Goal: Transaction & Acquisition: Purchase product/service

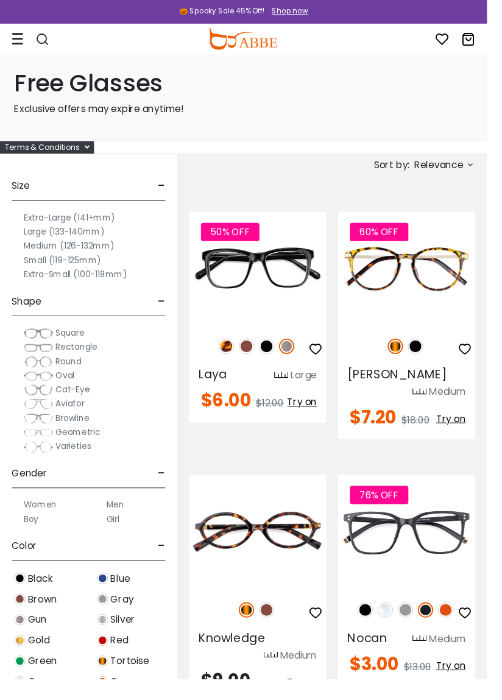
click at [47, 154] on div "Terms & Conditions" at bounding box center [48, 152] width 97 height 13
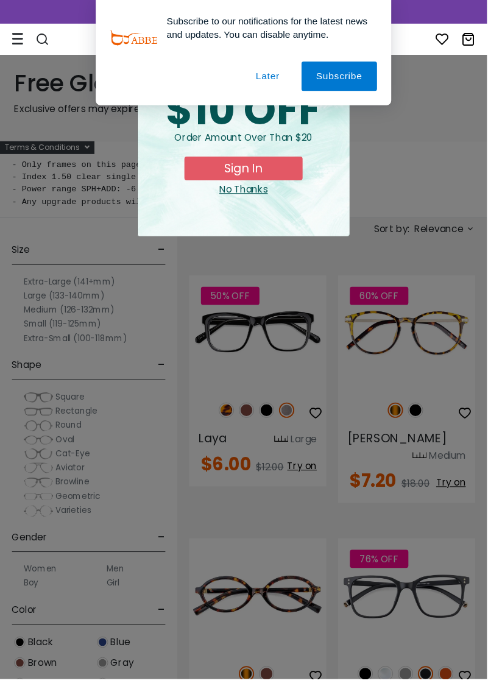
click at [291, 82] on button "Later" at bounding box center [276, 78] width 55 height 30
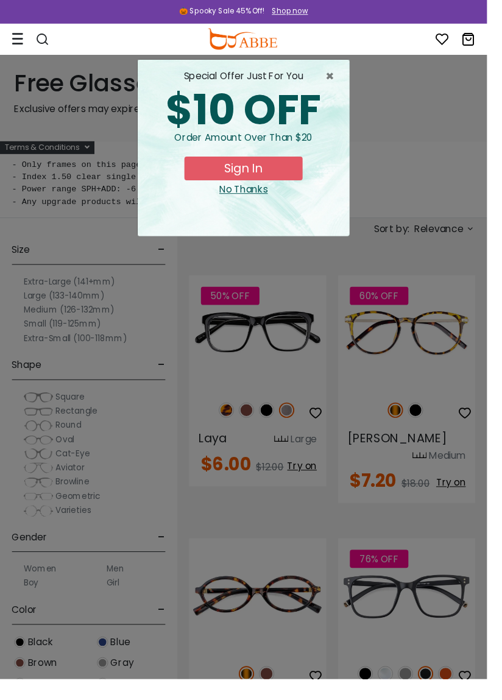
click at [258, 195] on div "No Thanks" at bounding box center [251, 195] width 199 height 15
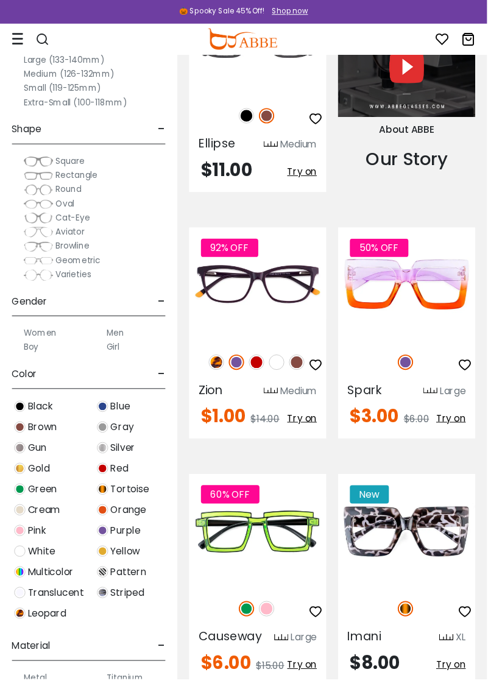
scroll to position [1613, 0]
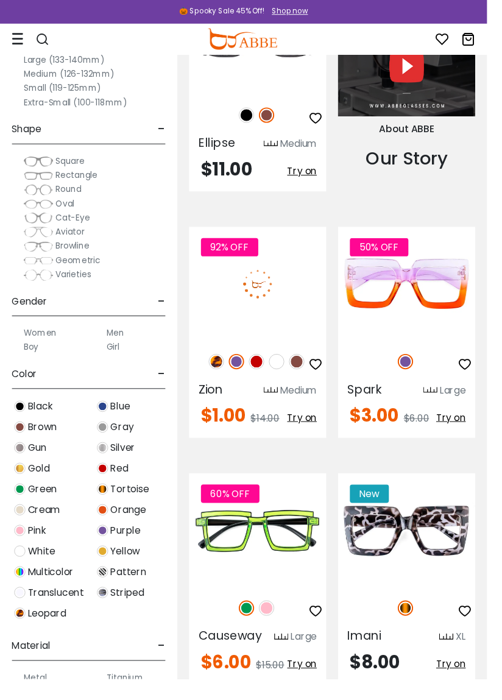
click at [305, 365] on img at bounding box center [306, 373] width 16 height 16
click at [266, 365] on img at bounding box center [265, 373] width 16 height 16
click at [247, 365] on img at bounding box center [244, 373] width 16 height 16
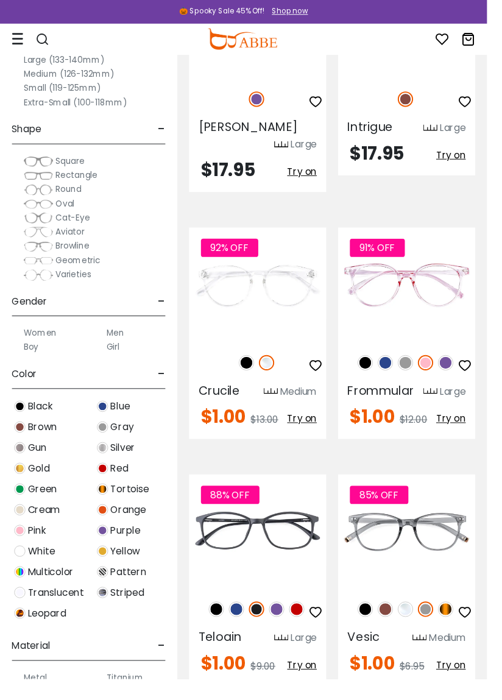
scroll to position [5574, 0]
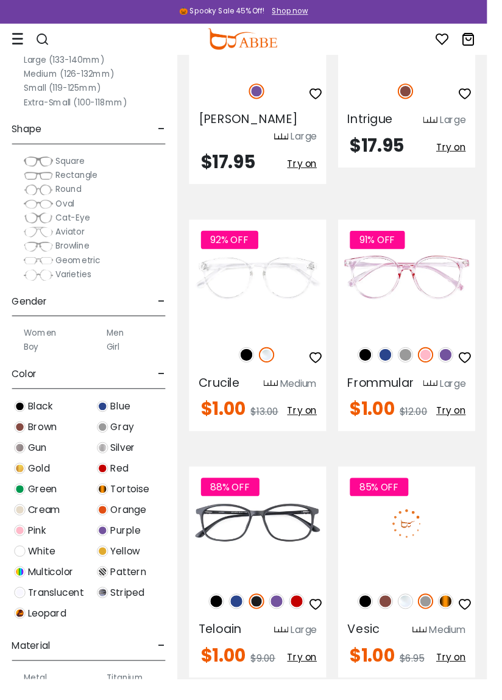
click at [401, 612] on img at bounding box center [397, 620] width 16 height 16
click at [442, 612] on img at bounding box center [439, 620] width 16 height 16
click at [380, 607] on div "85% OFF" at bounding box center [419, 620] width 141 height 26
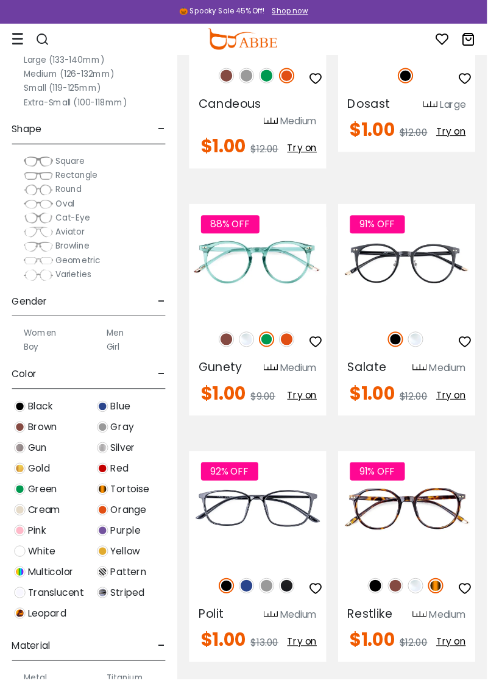
scroll to position [7151, 0]
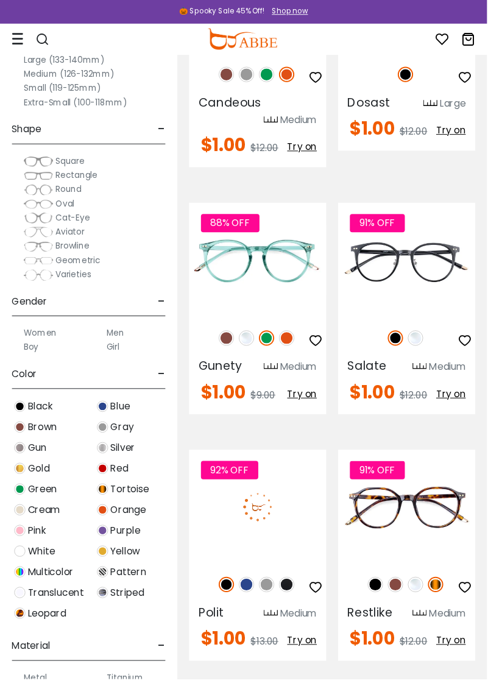
click at [259, 595] on img at bounding box center [254, 603] width 16 height 16
click at [296, 595] on img at bounding box center [296, 603] width 16 height 16
click at [257, 595] on img at bounding box center [254, 603] width 16 height 16
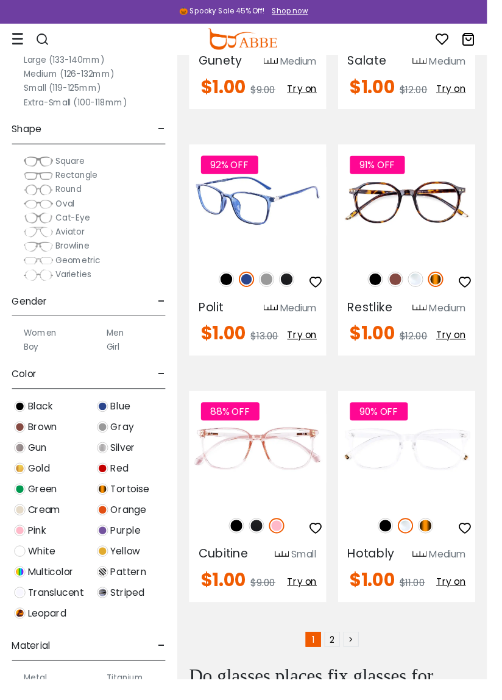
scroll to position [7468, 0]
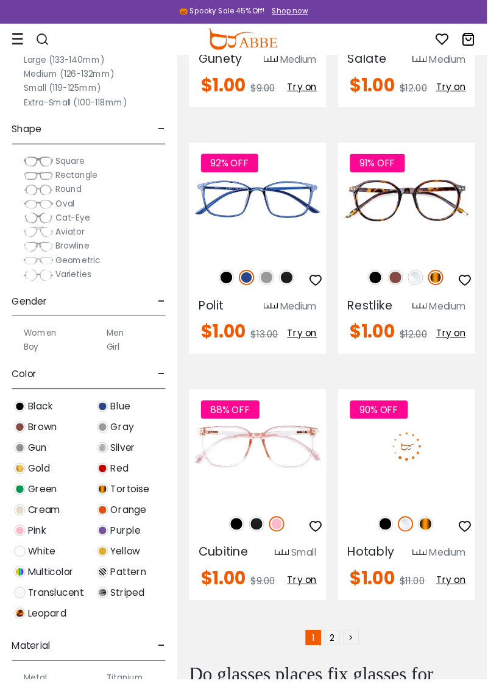
click at [443, 532] on img at bounding box center [439, 540] width 16 height 16
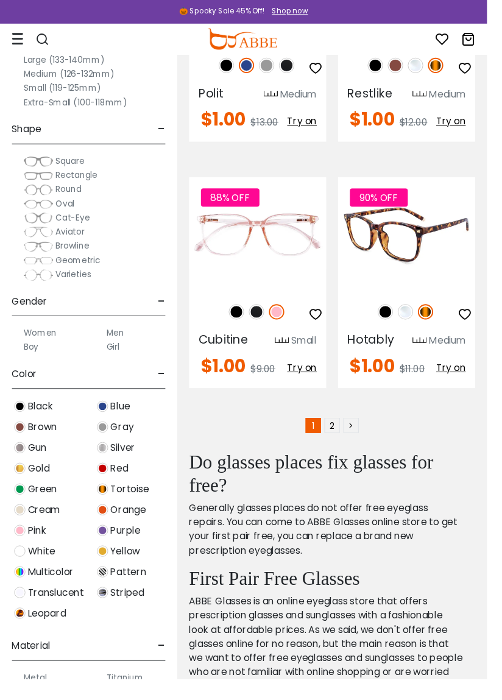
scroll to position [7693, 0]
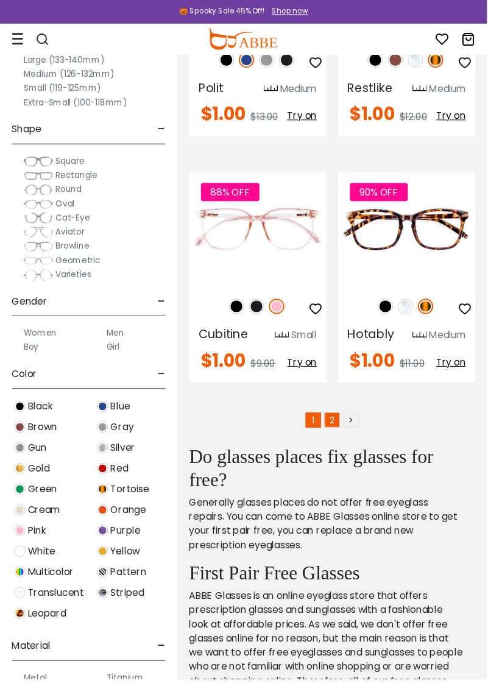
click at [342, 425] on link "2" at bounding box center [343, 433] width 16 height 16
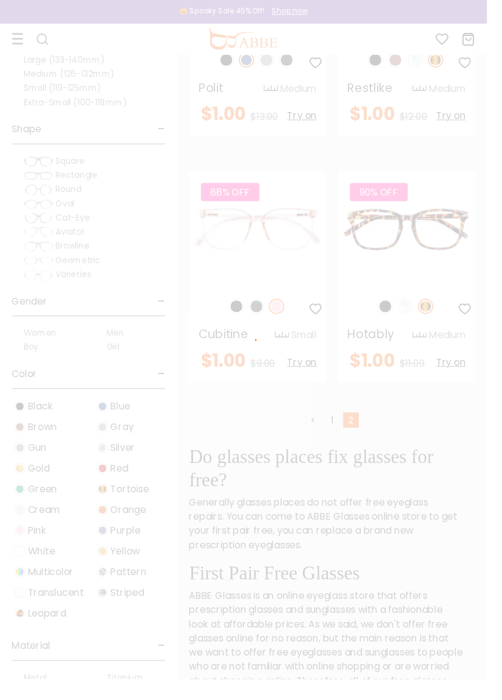
scroll to position [7728, 0]
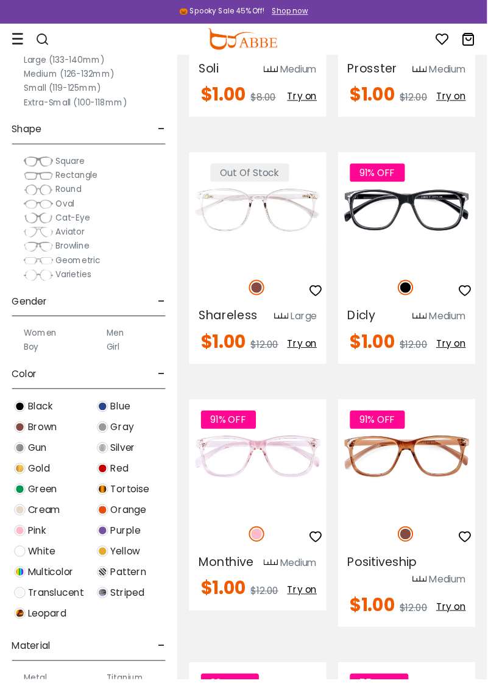
scroll to position [2960, 0]
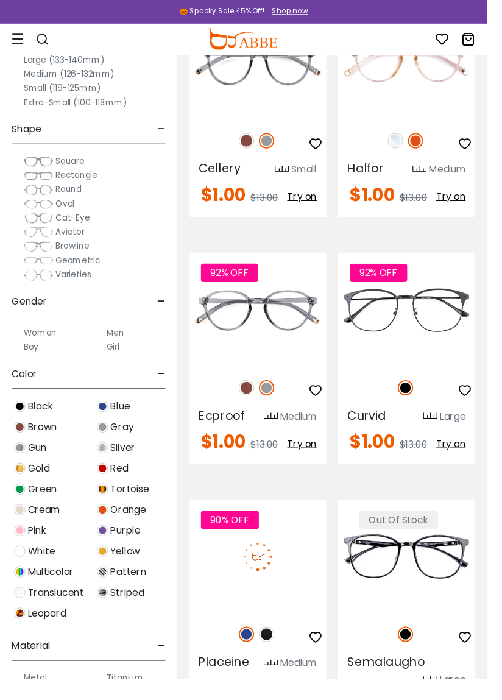
click at [278, 590] on img at bounding box center [265, 574] width 141 height 118
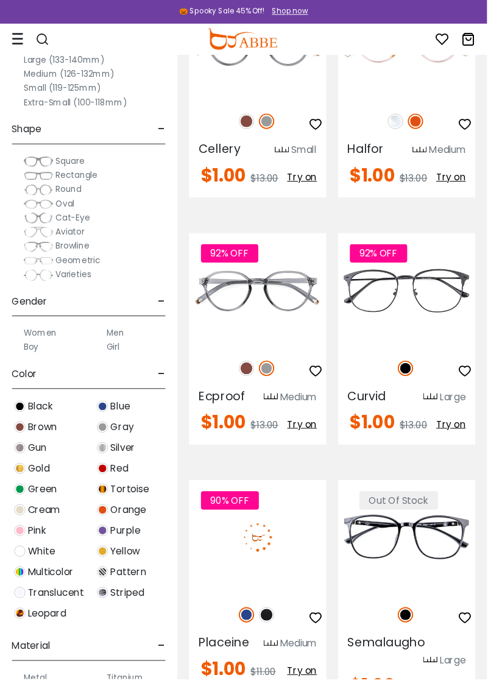
scroll to position [1825, 0]
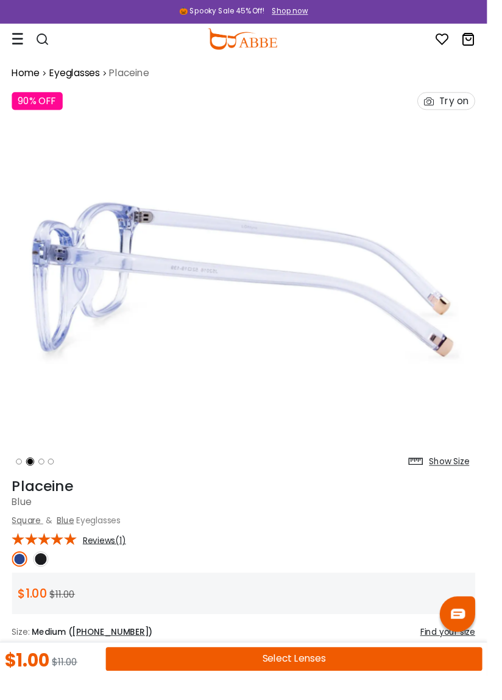
click at [450, 359] on img at bounding box center [251, 288] width 478 height 398
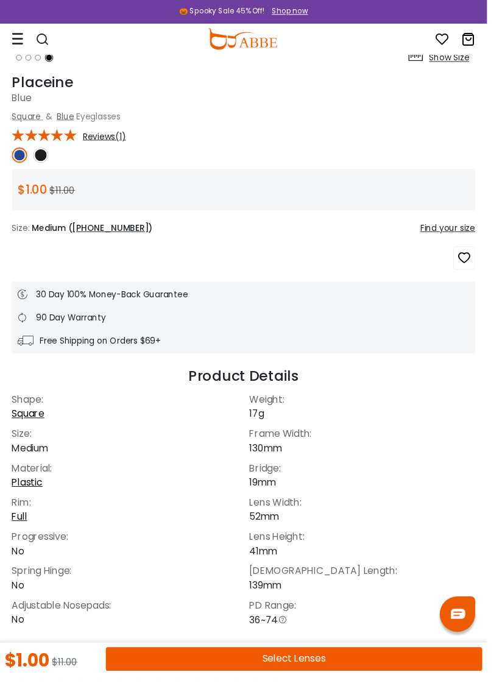
scroll to position [420, 0]
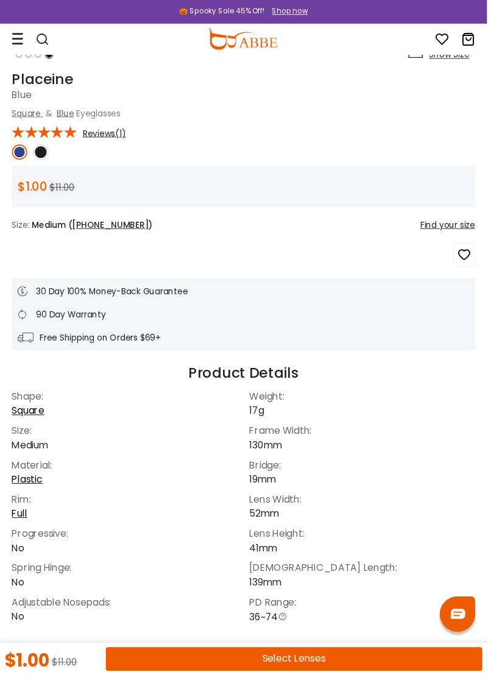
click at [336, 692] on button "Select Lenses" at bounding box center [303, 679] width 388 height 24
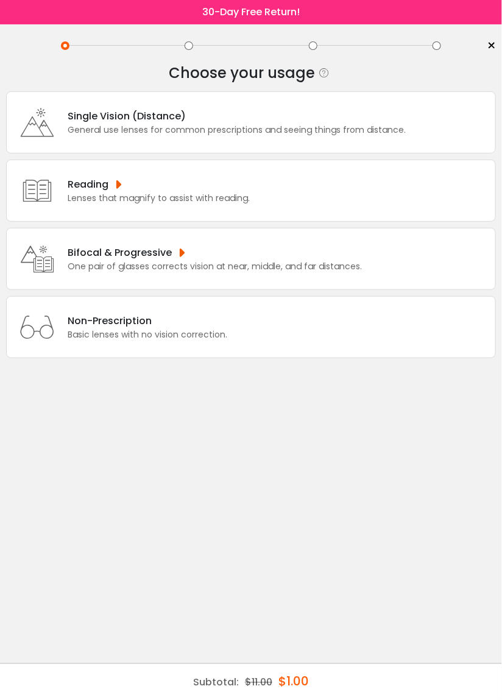
click at [155, 131] on div "General use lenses for common prescriptions and seeing things from distance." at bounding box center [237, 130] width 338 height 13
